Goal: Task Accomplishment & Management: Complete application form

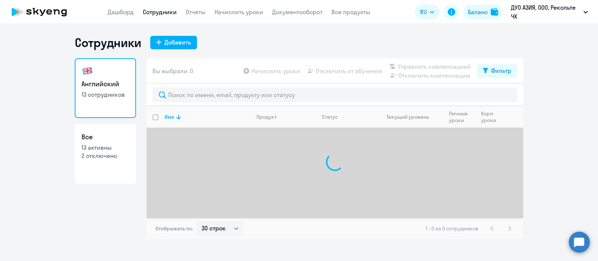
select select "30"
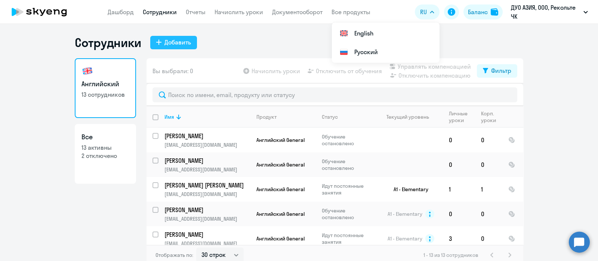
click at [181, 49] on button "Добавить" at bounding box center [173, 42] width 47 height 13
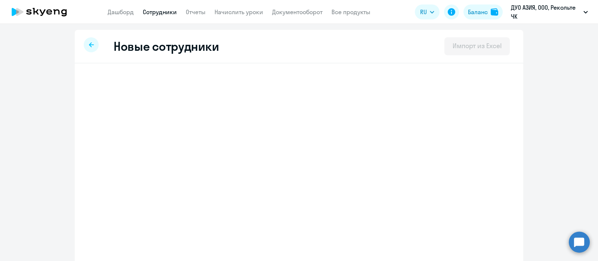
select select "english_adult_not_native_speaker"
select select "3"
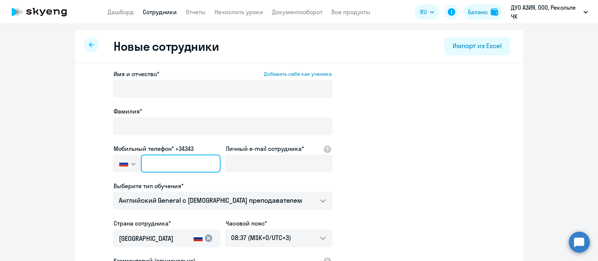
click at [173, 167] on input "text" at bounding box center [181, 164] width 80 height 18
paste input "[PHONE_NUMBER]"
type input "[PHONE_NUMBER]"
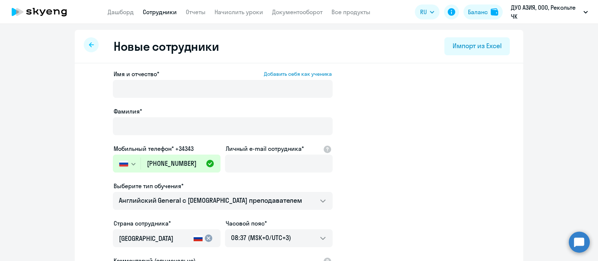
click at [194, 144] on div "Имя и отчество* Добавить себя как ученика [PERSON_NAME]* Мобильный телефон* +34…" at bounding box center [223, 203] width 220 height 266
click at [297, 156] on input "Личный e-mail сотрудника*" at bounding box center [279, 164] width 108 height 18
paste input "[EMAIL_ADDRESS][DOMAIN_NAME]"
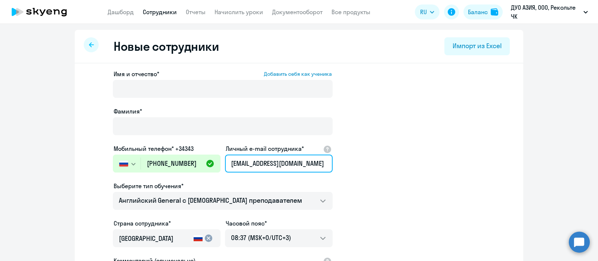
type input "[EMAIL_ADDRESS][DOMAIN_NAME]"
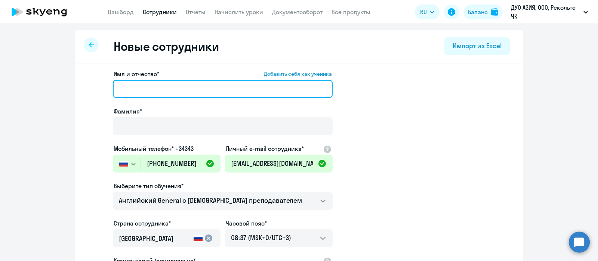
click at [180, 91] on input "Имя и отчество* Добавить себя как ученика" at bounding box center [223, 89] width 220 height 18
paste input "[PERSON_NAME]"
click at [152, 90] on input "[PERSON_NAME]" at bounding box center [223, 89] width 220 height 18
click at [131, 90] on input "[PERSON_NAME]" at bounding box center [223, 89] width 220 height 18
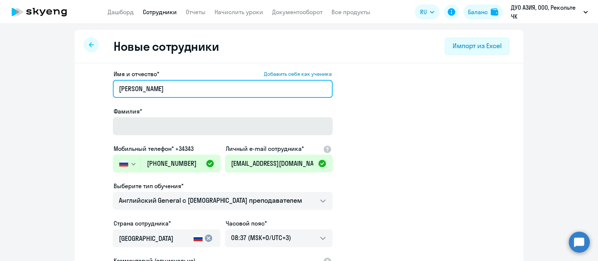
type input "[PERSON_NAME]"
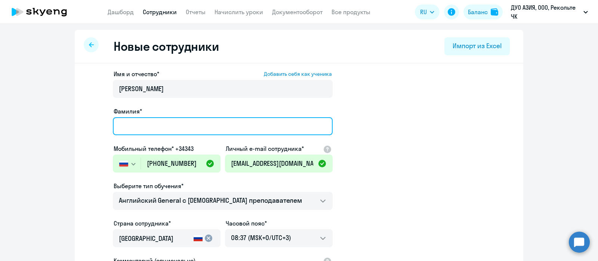
click at [135, 119] on input "Фамилия*" at bounding box center [223, 126] width 220 height 18
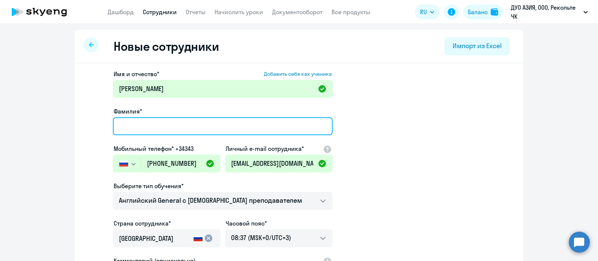
paste input "[PERSON_NAME]"
type input "[PERSON_NAME]"
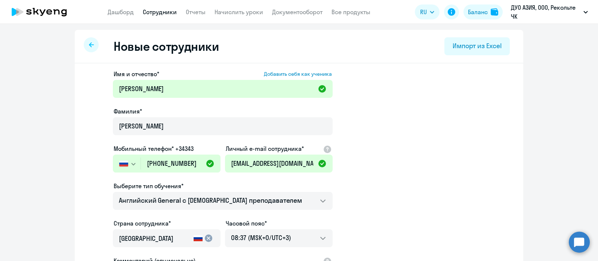
click at [442, 148] on app-new-student-form "Имя и отчество* Добавить себя как ученика [PERSON_NAME]* [PERSON_NAME] Мобильны…" at bounding box center [299, 203] width 425 height 266
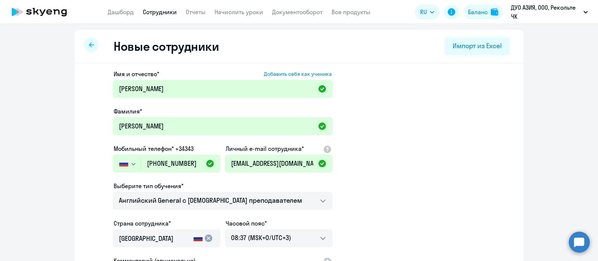
scroll to position [130, 0]
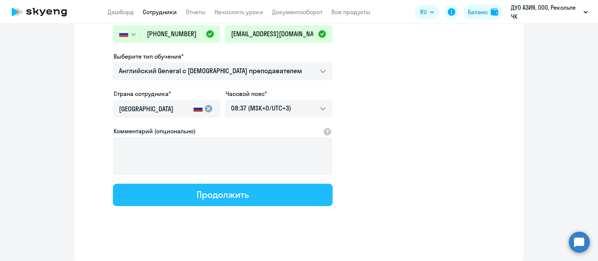
click at [260, 193] on button "Продолжить" at bounding box center [223, 195] width 220 height 22
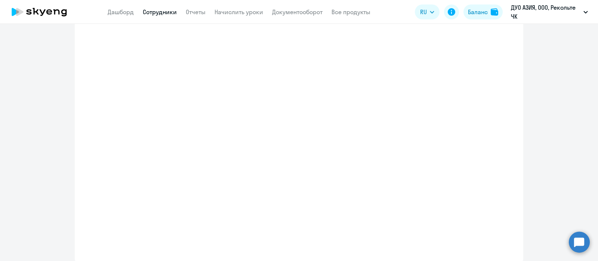
select select "english_adult_not_native_speaker"
select select "3"
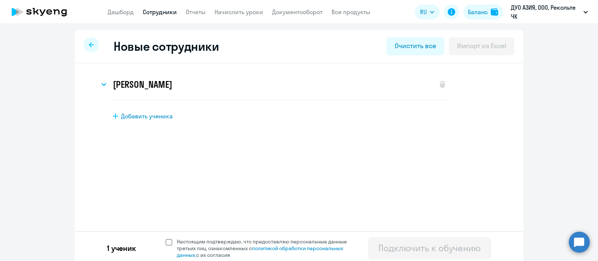
click at [166, 243] on span at bounding box center [169, 242] width 7 height 7
click at [165, 238] on input "Настоящим подтверждаю, что предоставляю персональные данные третьих лиц, ознако…" at bounding box center [165, 238] width 0 height 0
checkbox input "true"
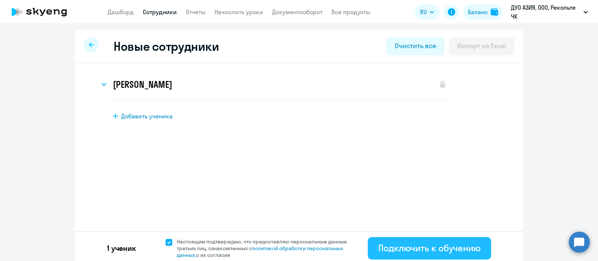
click at [378, 252] on div "Подключить к обучению" at bounding box center [429, 248] width 102 height 12
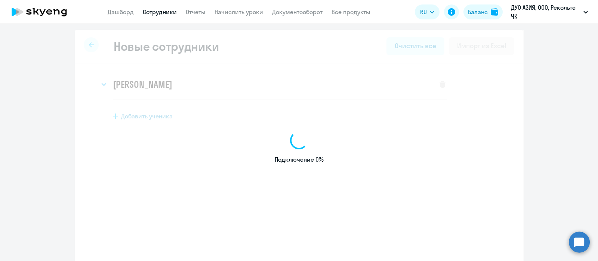
select select "english_adult_not_native_speaker"
select select "3"
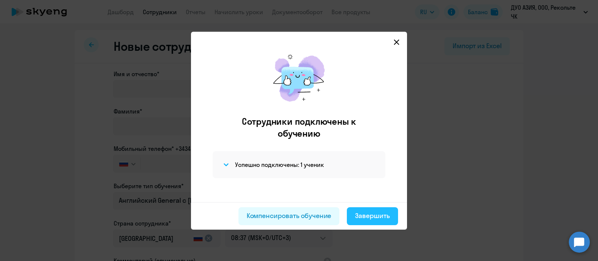
click at [383, 218] on div "Завершить" at bounding box center [372, 216] width 35 height 10
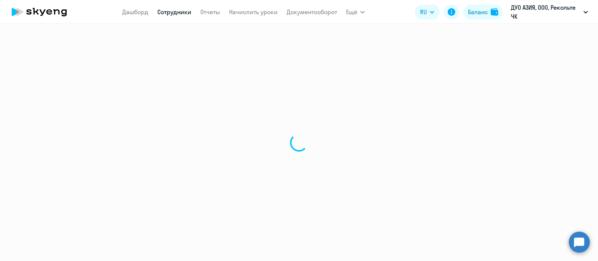
select select "30"
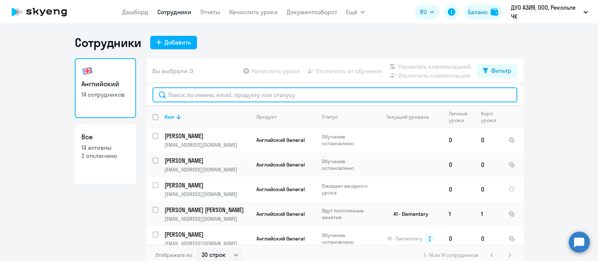
click at [265, 98] on input "text" at bounding box center [334, 94] width 365 height 15
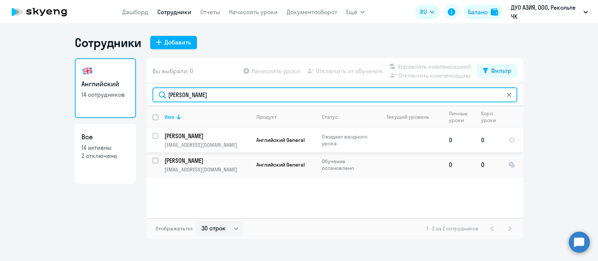
type input "[PERSON_NAME]"
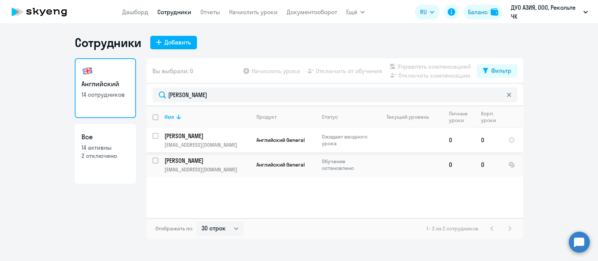
click at [157, 139] on input "select row 27830675" at bounding box center [159, 140] width 15 height 15
checkbox input "true"
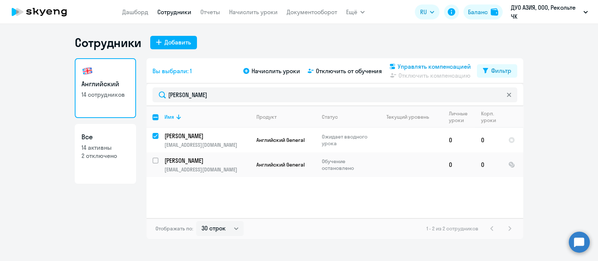
click at [428, 63] on span "Управлять компенсацией" at bounding box center [434, 66] width 73 height 9
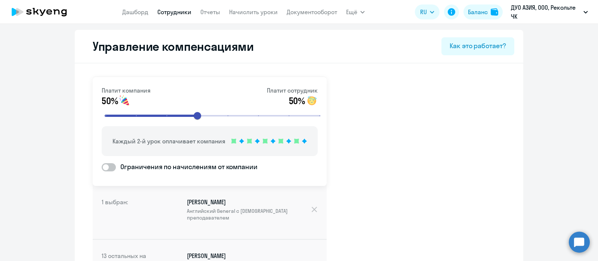
scroll to position [432, 0]
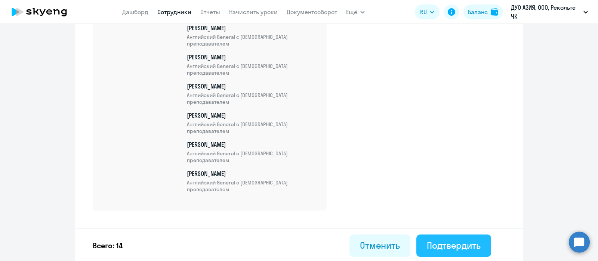
click at [439, 250] on div "Подтвердить" at bounding box center [454, 246] width 54 height 12
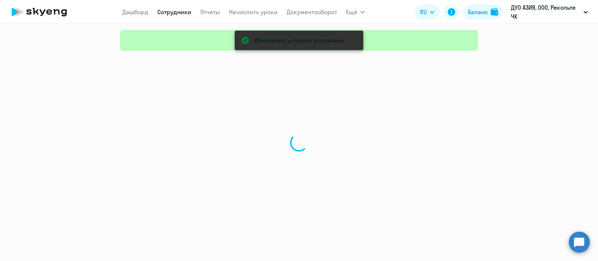
select select "30"
